Goal: Task Accomplishment & Management: Manage account settings

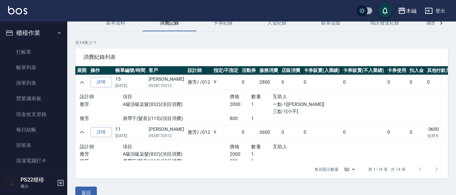
scroll to position [111, 0]
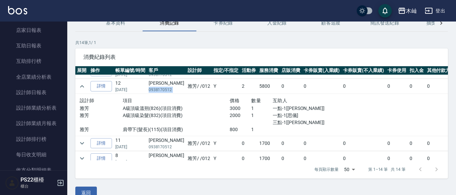
click at [166, 91] on p "0938170512" at bounding box center [167, 90] width 36 height 6
drag, startPoint x: 166, startPoint y: 91, endPoint x: 158, endPoint y: 90, distance: 7.8
click at [158, 90] on p "0938170512" at bounding box center [167, 90] width 36 height 6
copy p "0938170512"
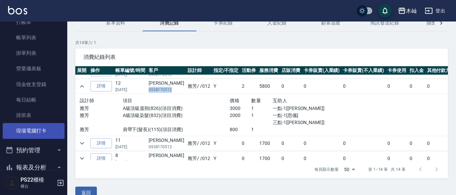
scroll to position [0, 0]
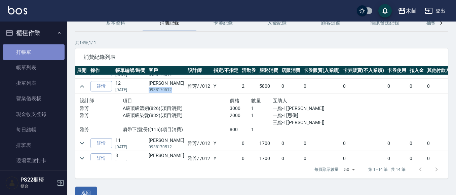
click at [44, 50] on link "打帳單" at bounding box center [34, 51] width 62 height 15
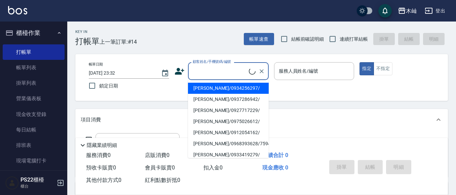
click at [242, 71] on input "顧客姓名/手機號碼/編號" at bounding box center [220, 71] width 58 height 12
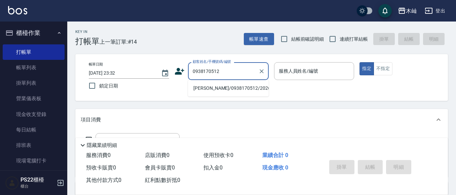
click at [237, 87] on li "[PERSON_NAME]/0938170512/20260" at bounding box center [228, 88] width 81 height 11
type input "[PERSON_NAME]/0938170512/20260"
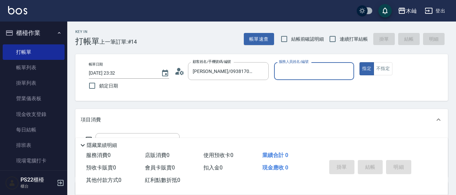
type input "雅芳-012"
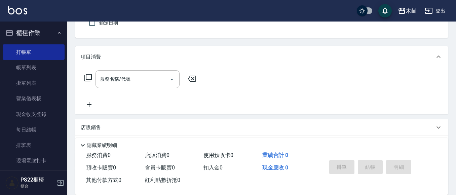
scroll to position [67, 0]
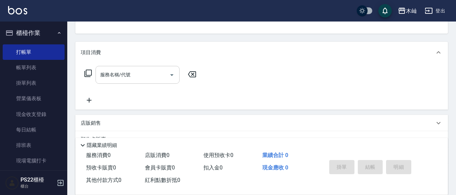
click at [127, 72] on input "服務名稱/代號" at bounding box center [133, 75] width 68 height 12
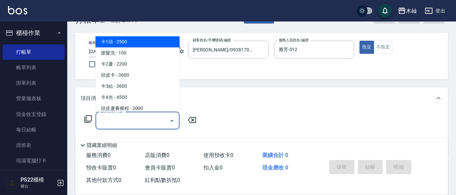
scroll to position [34, 0]
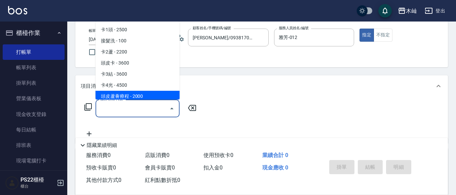
click at [150, 106] on input "服務名稱/代號" at bounding box center [133, 109] width 68 height 12
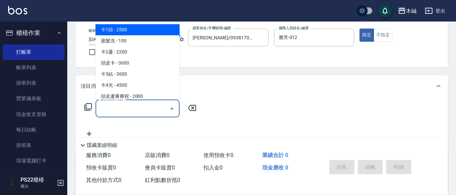
click at [157, 106] on input "服務名稱/代號" at bounding box center [133, 109] width 68 height 12
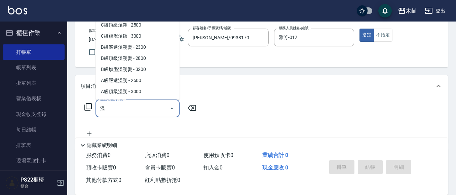
scroll to position [22, 0]
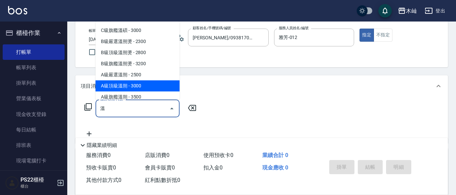
click at [169, 88] on span "A級頂級溫朔 - 3000" at bounding box center [138, 85] width 84 height 11
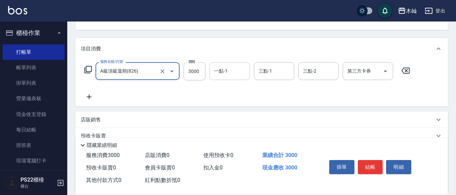
scroll to position [101, 0]
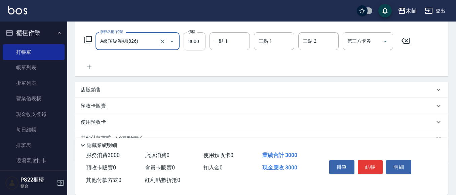
type input "A級頂級溫朔(826)"
click at [88, 66] on icon at bounding box center [89, 67] width 17 height 8
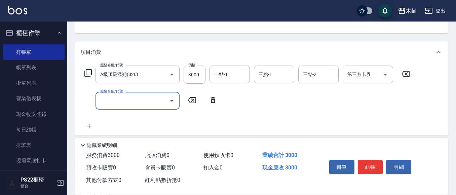
scroll to position [67, 0]
click at [236, 77] on input "一點-1" at bounding box center [230, 75] width 34 height 12
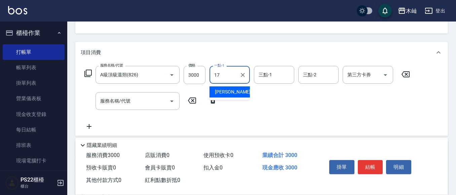
type input "[PERSON_NAME]-17"
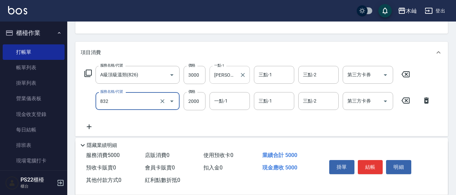
type input "A級頂級染髮(832)"
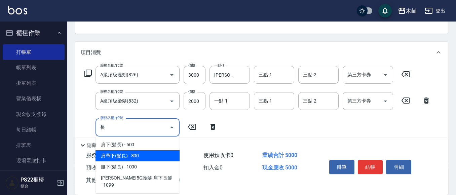
click at [151, 158] on span "肩帶下(髮長) - 800" at bounding box center [138, 155] width 84 height 11
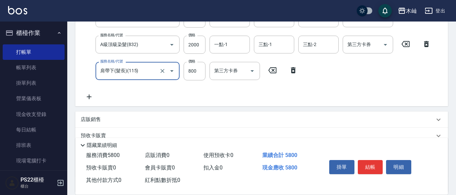
scroll to position [186, 0]
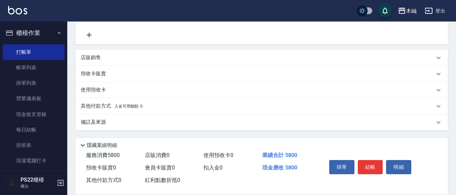
type input "肩帶下(髮長)(115)"
click at [92, 107] on p "其他付款方式 入金可用餘額: 0" at bounding box center [112, 106] width 62 height 7
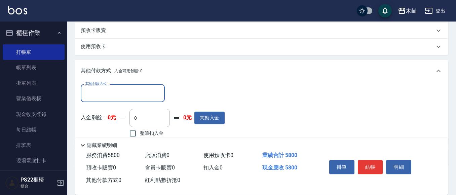
scroll to position [0, 0]
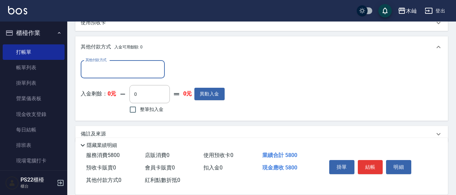
click at [113, 64] on input "其他付款方式" at bounding box center [123, 70] width 78 height 12
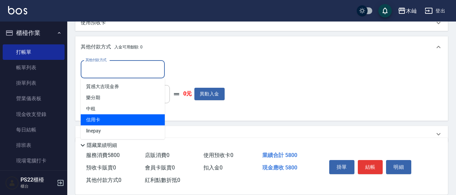
click at [122, 115] on span "信用卡" at bounding box center [123, 119] width 84 height 11
type input "信用卡"
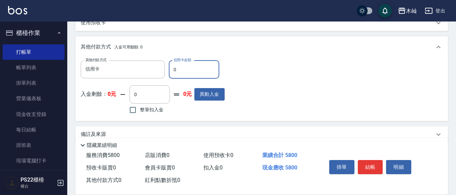
click at [179, 71] on input "0" at bounding box center [194, 70] width 50 height 18
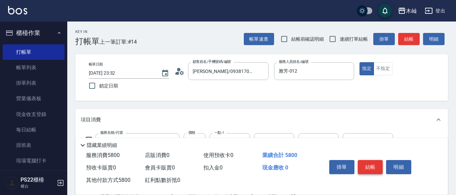
type input "5800"
click at [380, 161] on button "結帳" at bounding box center [370, 167] width 25 height 14
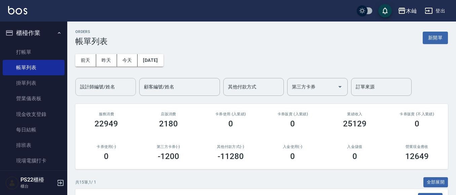
click at [122, 90] on input "設計師編號/姓名" at bounding box center [105, 87] width 54 height 12
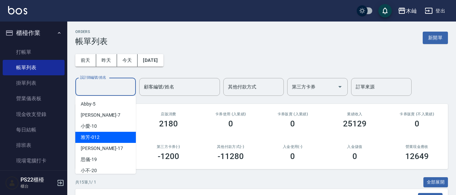
click at [119, 133] on div "雅芳 -012" at bounding box center [105, 137] width 61 height 11
type input "雅芳-012"
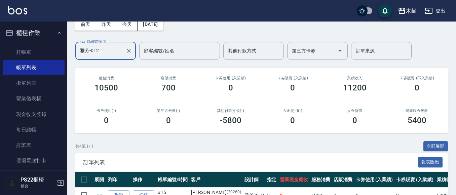
scroll to position [101, 0]
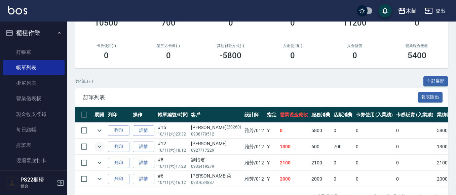
click at [98, 148] on icon "expand row" at bounding box center [100, 147] width 8 height 8
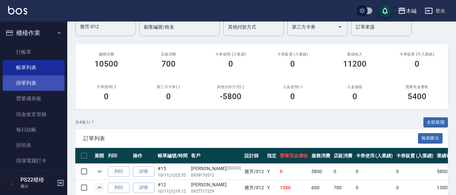
scroll to position [19, 0]
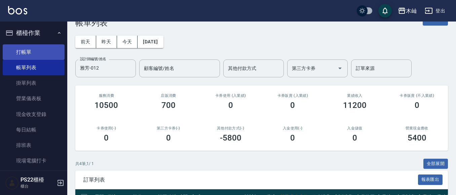
click at [32, 49] on link "打帳單" at bounding box center [34, 51] width 62 height 15
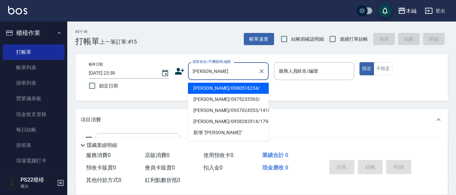
click at [225, 90] on li "[PERSON_NAME]/0980516234/" at bounding box center [228, 88] width 81 height 11
type input "[PERSON_NAME]/0980516234/"
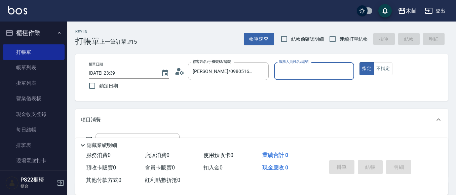
type input "雅芳-012"
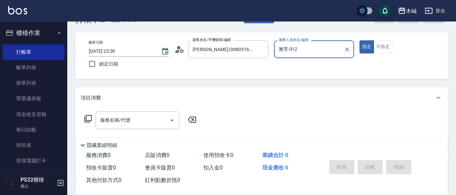
scroll to position [34, 0]
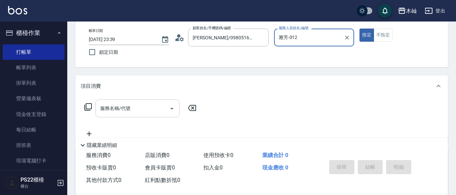
click at [140, 110] on input "服務名稱/代號" at bounding box center [133, 109] width 68 height 12
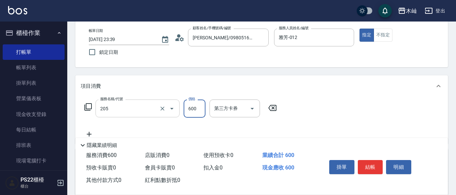
type input "A級洗剪(205)"
type input "400"
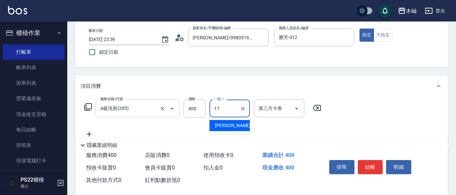
type input "[PERSON_NAME]-17"
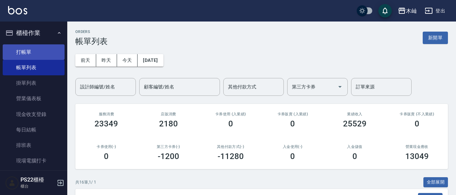
click at [54, 53] on link "打帳單" at bounding box center [34, 51] width 62 height 15
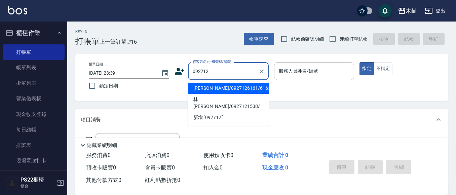
click at [260, 91] on li "[PERSON_NAME]/0927126161/616312" at bounding box center [228, 88] width 81 height 11
type input "[PERSON_NAME]/0927126161/616312"
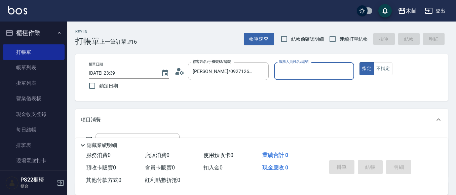
type input "雅芳-012"
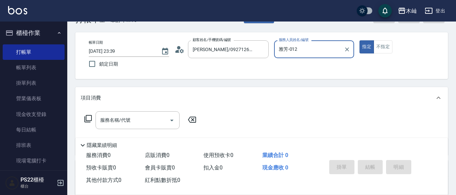
scroll to position [34, 0]
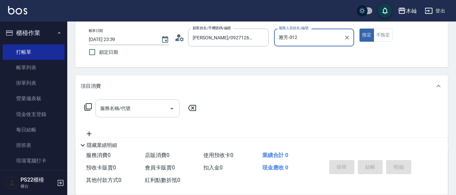
click at [147, 109] on input "服務名稱/代號" at bounding box center [133, 109] width 68 height 12
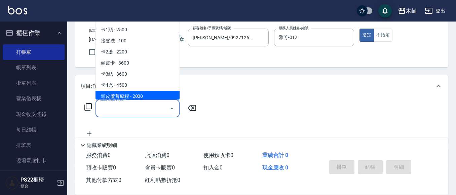
click at [153, 113] on input "服務名稱/代號" at bounding box center [133, 109] width 68 height 12
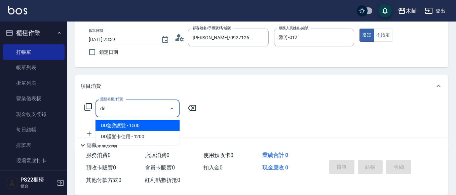
click at [157, 129] on span "DD急救護髮 - 1500" at bounding box center [138, 125] width 84 height 11
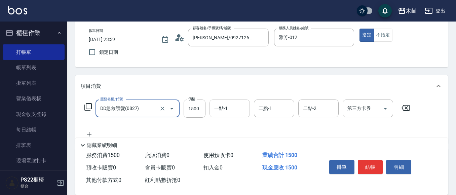
type input "DD急救護髮(0827)"
click at [227, 111] on input "一點-1" at bounding box center [230, 109] width 34 height 12
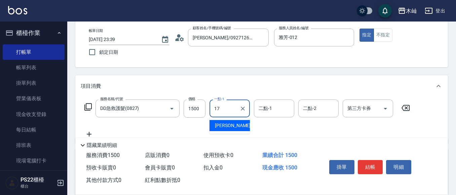
type input "[PERSON_NAME]-17"
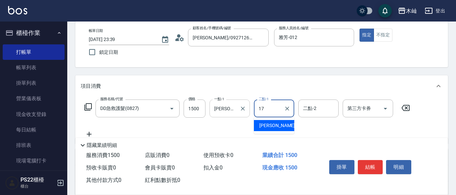
type input "[PERSON_NAME]-17"
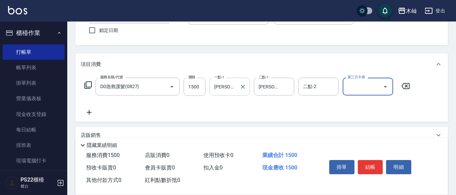
scroll to position [67, 0]
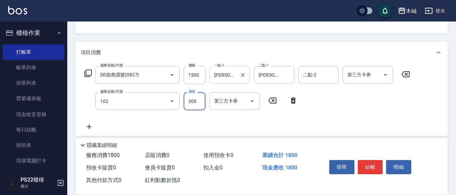
type input "精油洗髮(102)"
type input "200"
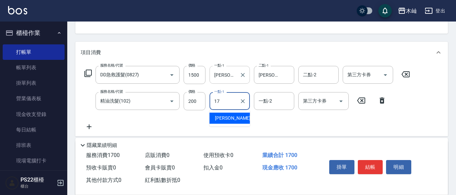
type input "[PERSON_NAME]-17"
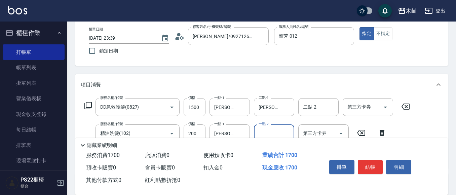
scroll to position [0, 0]
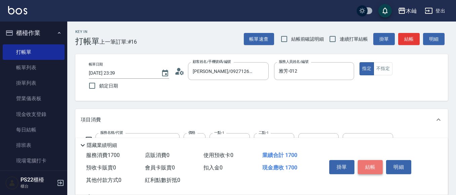
click at [368, 163] on button "結帳" at bounding box center [370, 167] width 25 height 14
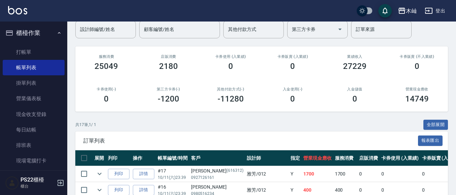
scroll to position [67, 0]
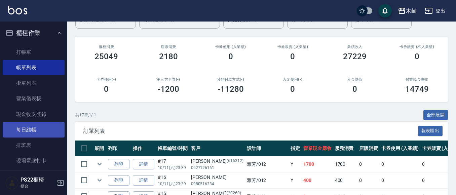
click at [54, 129] on link "每日結帳" at bounding box center [34, 129] width 62 height 15
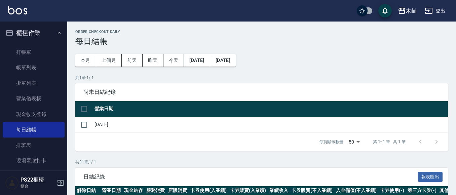
click at [87, 110] on input "checkbox" at bounding box center [84, 109] width 14 height 14
checkbox input "true"
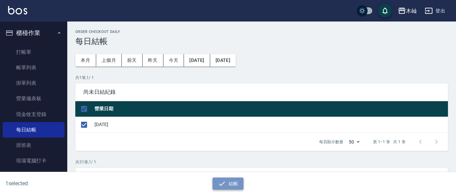
click at [235, 184] on button "結帳" at bounding box center [228, 184] width 31 height 12
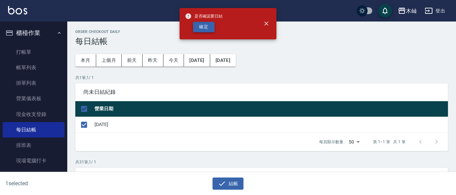
click at [199, 28] on button "確定" at bounding box center [204, 27] width 22 height 10
checkbox input "false"
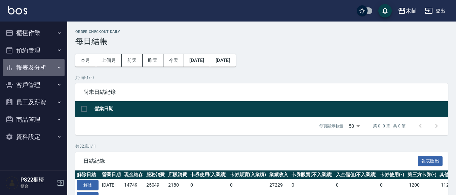
click at [41, 68] on button "報表及分析" at bounding box center [34, 67] width 62 height 17
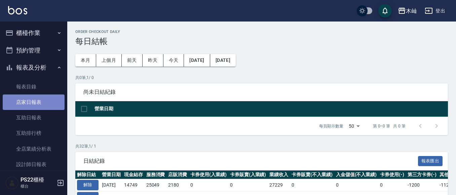
click at [48, 103] on link "店家日報表" at bounding box center [34, 102] width 62 height 15
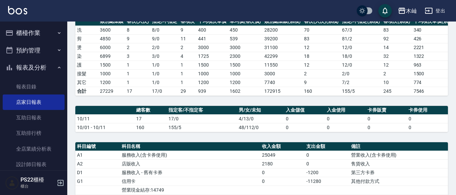
scroll to position [34, 0]
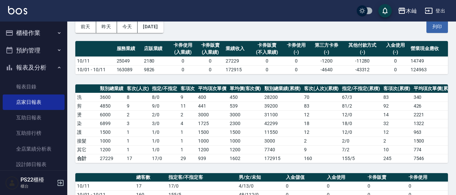
click at [41, 32] on button "櫃檯作業" at bounding box center [34, 32] width 62 height 17
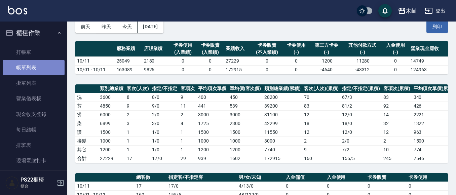
click at [42, 69] on link "帳單列表" at bounding box center [34, 67] width 62 height 15
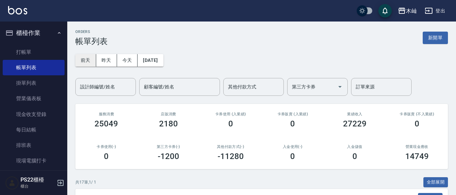
click at [89, 61] on button "前天" at bounding box center [85, 60] width 21 height 12
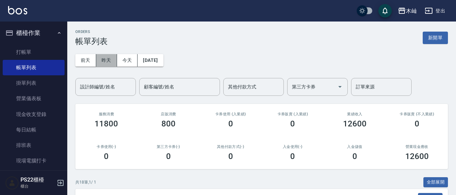
click at [108, 62] on button "昨天" at bounding box center [106, 60] width 21 height 12
click at [110, 86] on div "設計師編號/姓名 設計師編號/姓名" at bounding box center [105, 87] width 61 height 18
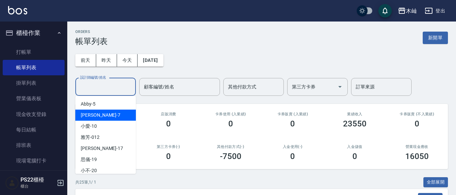
click at [113, 113] on div "玟玟 -7" at bounding box center [105, 115] width 61 height 11
type input "玟玟-7"
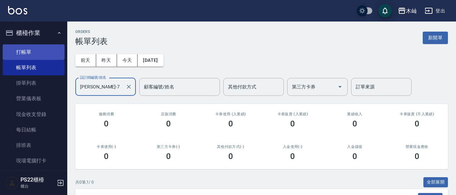
click at [17, 52] on link "打帳單" at bounding box center [34, 51] width 62 height 15
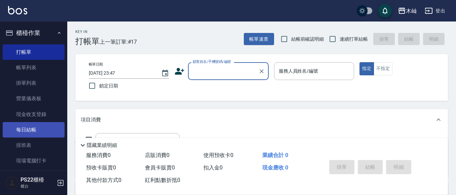
click at [44, 127] on link "每日結帳" at bounding box center [34, 129] width 62 height 15
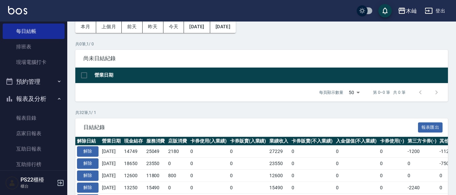
scroll to position [135, 0]
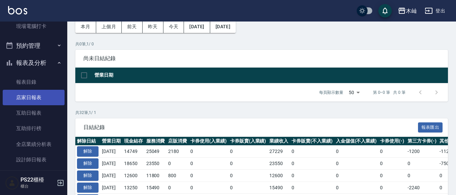
click at [39, 99] on link "店家日報表" at bounding box center [34, 97] width 62 height 15
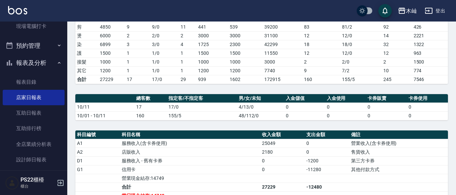
scroll to position [116, 0]
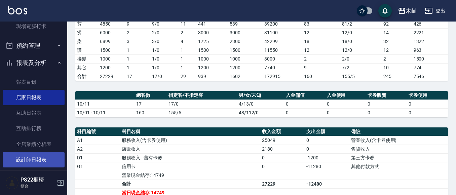
click at [47, 156] on link "設計師日報表" at bounding box center [34, 159] width 62 height 15
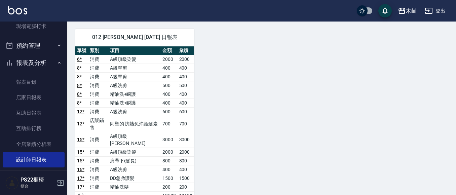
scroll to position [135, 0]
